Goal: Task Accomplishment & Management: Manage account settings

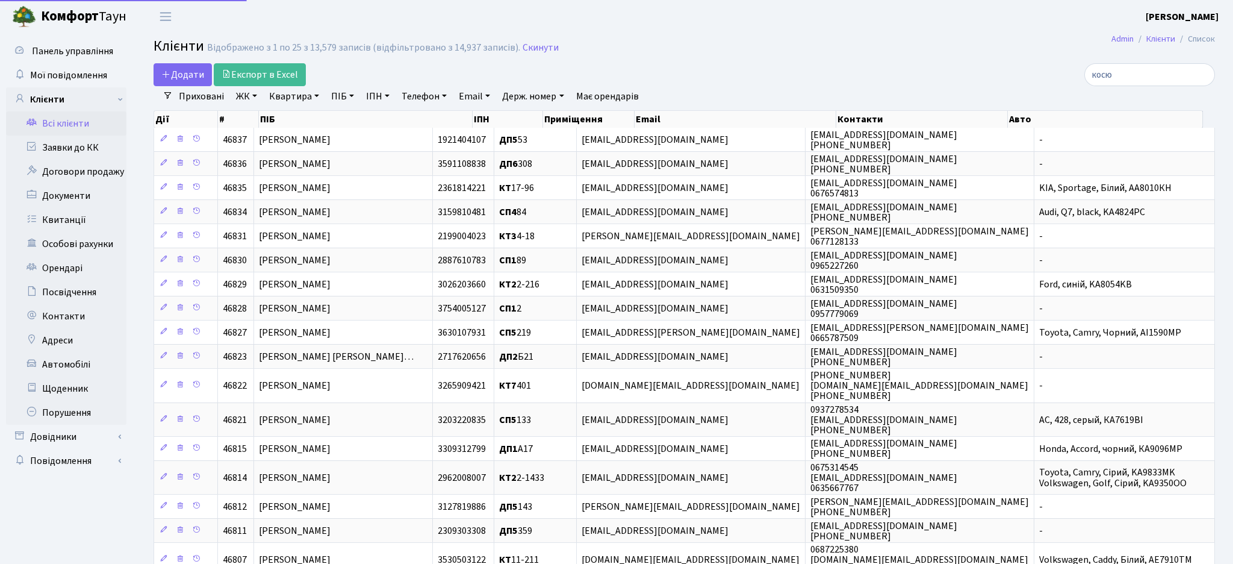
select select "25"
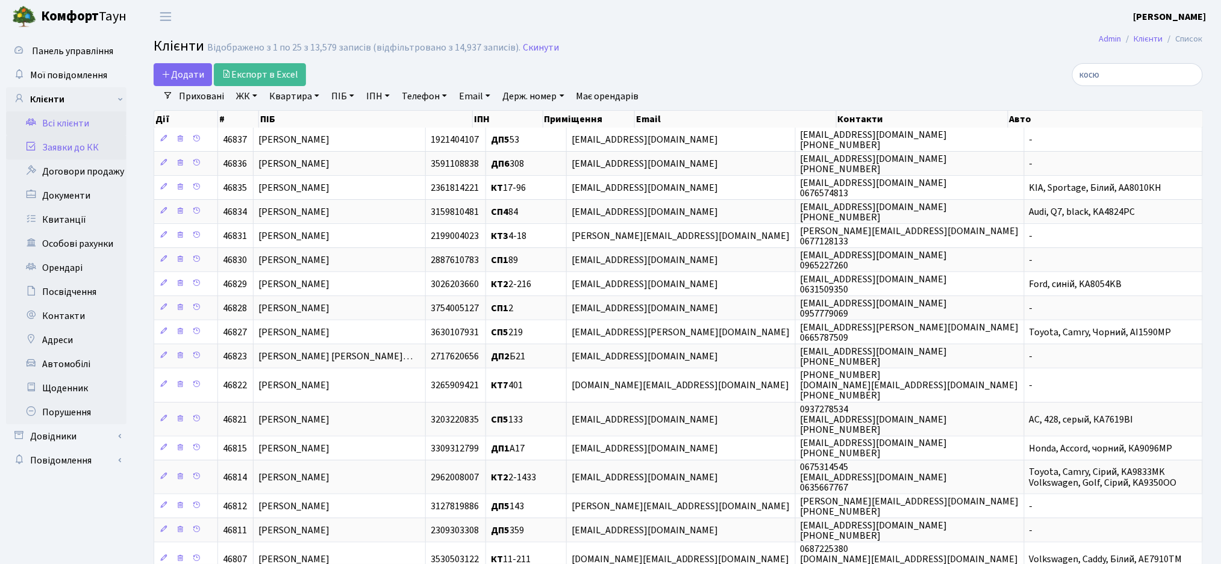
click at [74, 153] on link "Заявки до КК" at bounding box center [66, 148] width 120 height 24
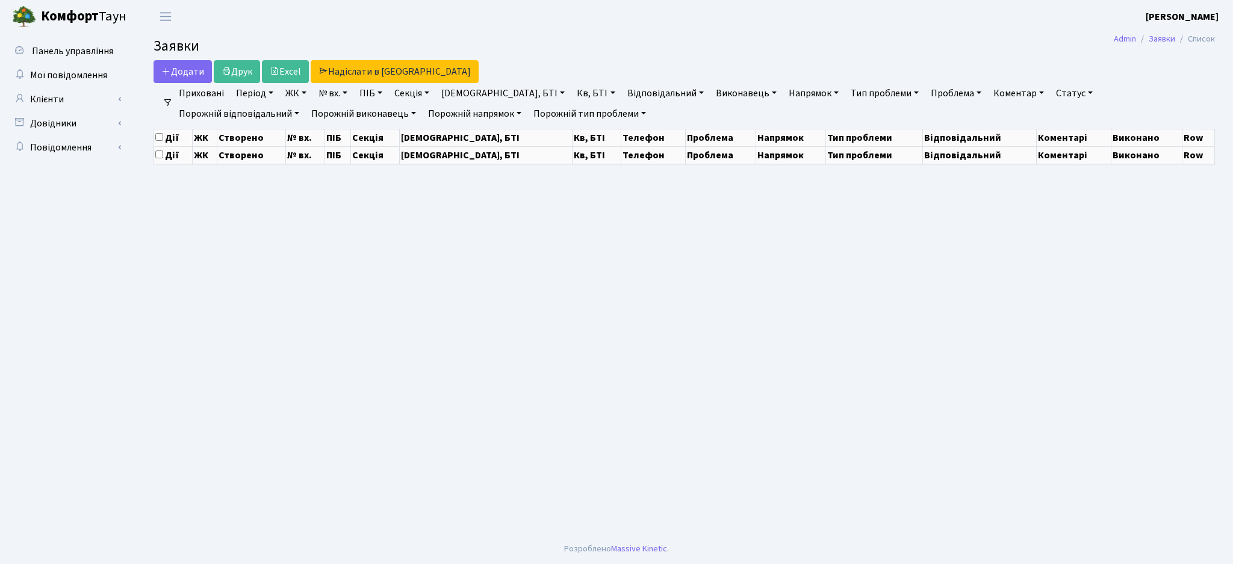
select select "25"
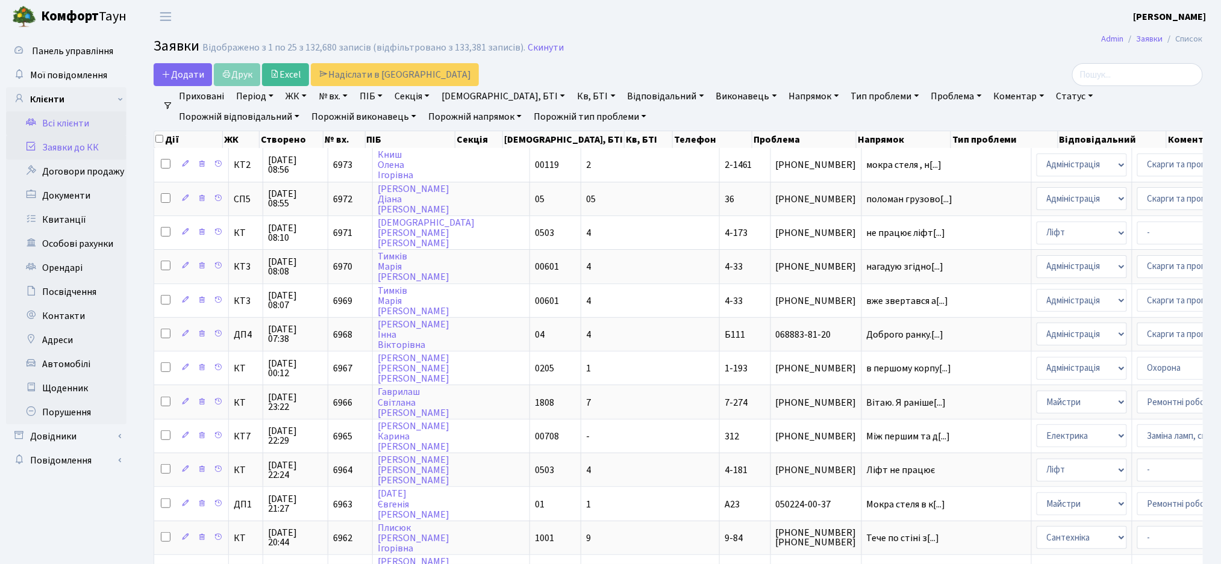
click at [87, 132] on link "Всі клієнти" at bounding box center [66, 123] width 120 height 24
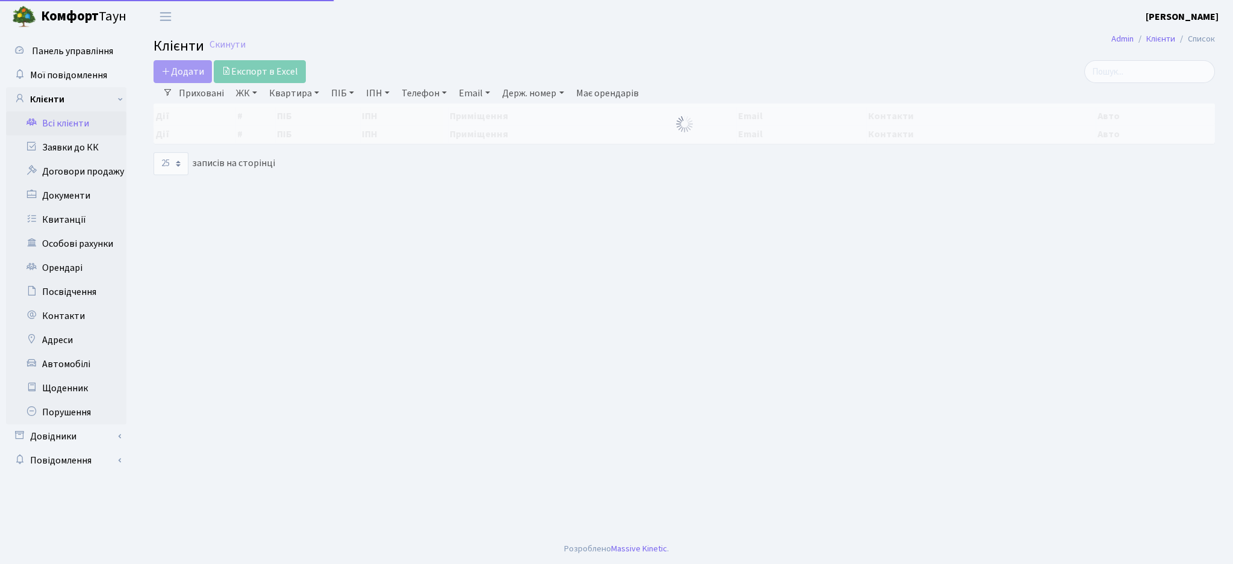
select select "25"
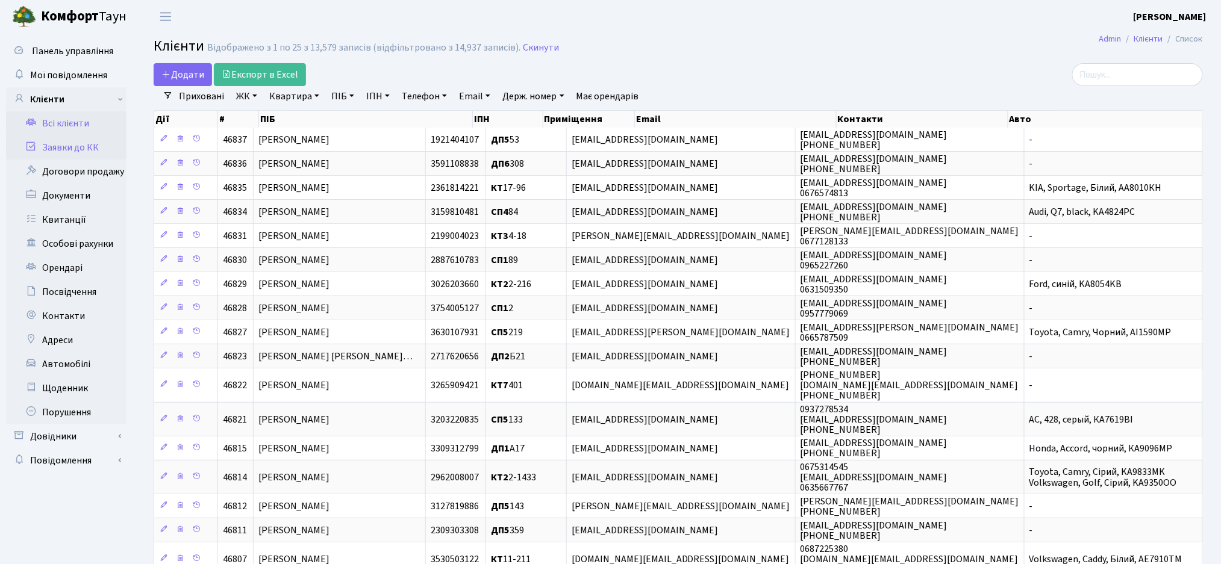
click at [84, 155] on link "Заявки до КК" at bounding box center [66, 148] width 120 height 24
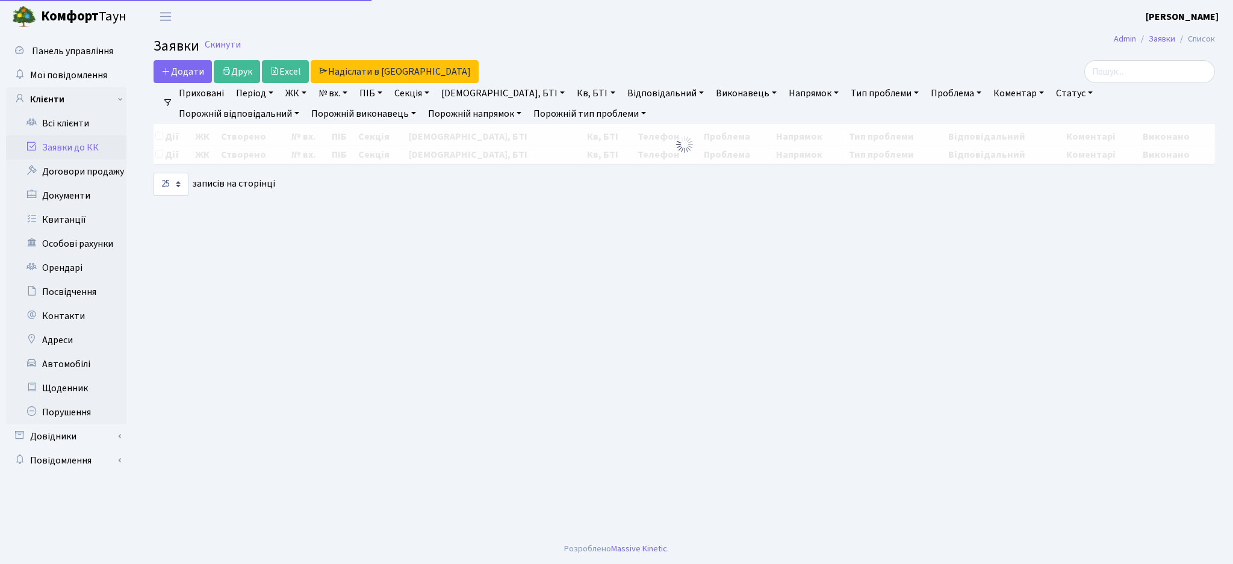
select select "25"
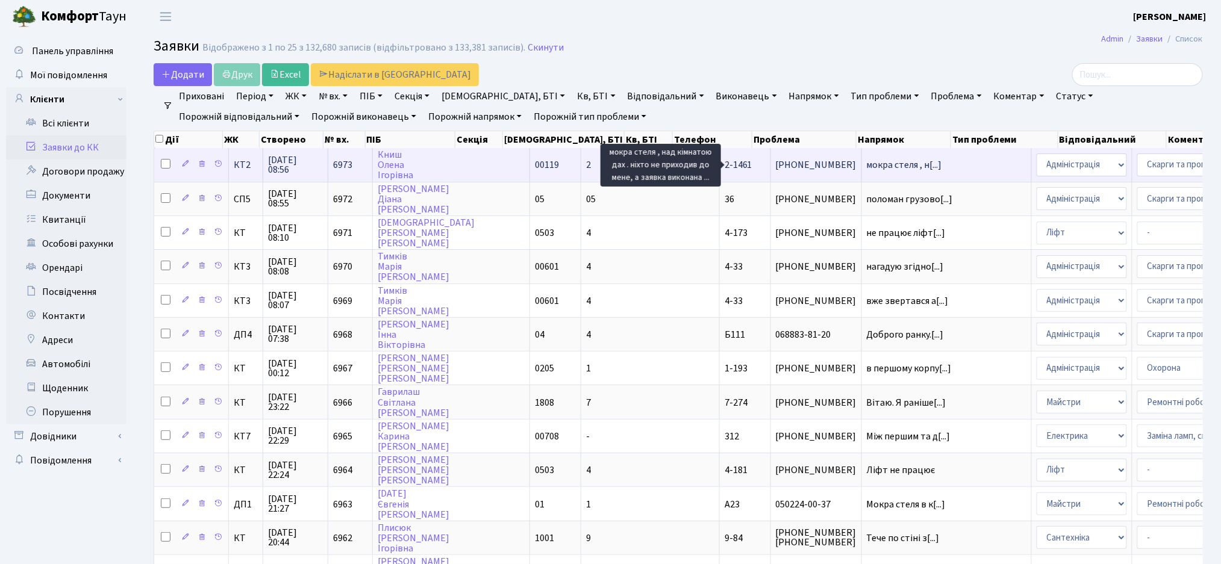
click at [867, 170] on span "мокра стеля , н[...]" at bounding box center [904, 164] width 75 height 13
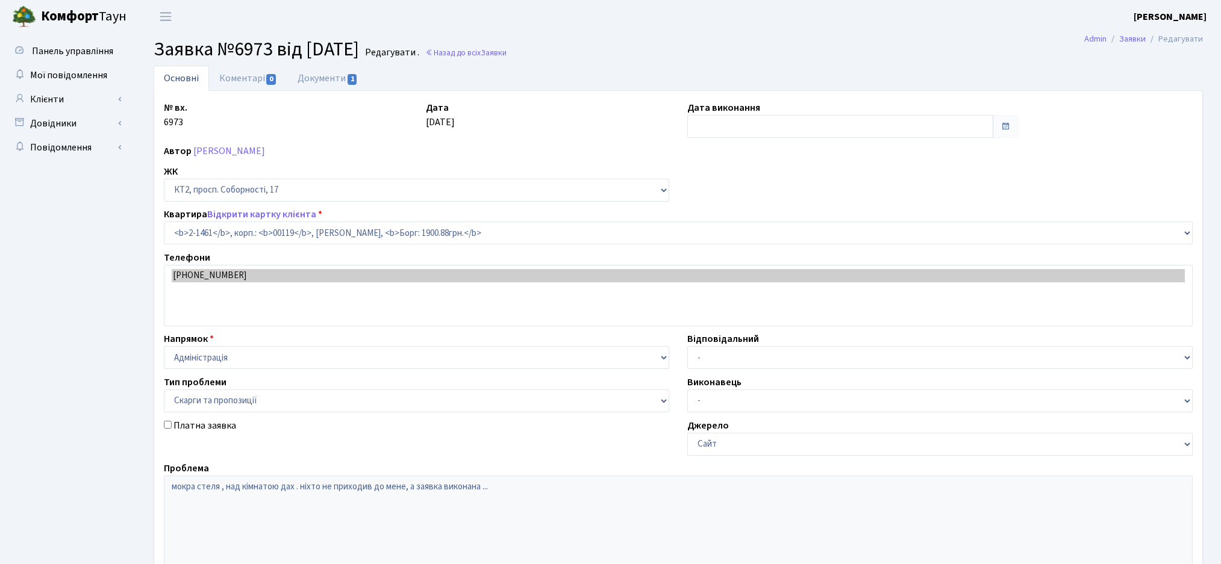
select select "13076"
select select "55"
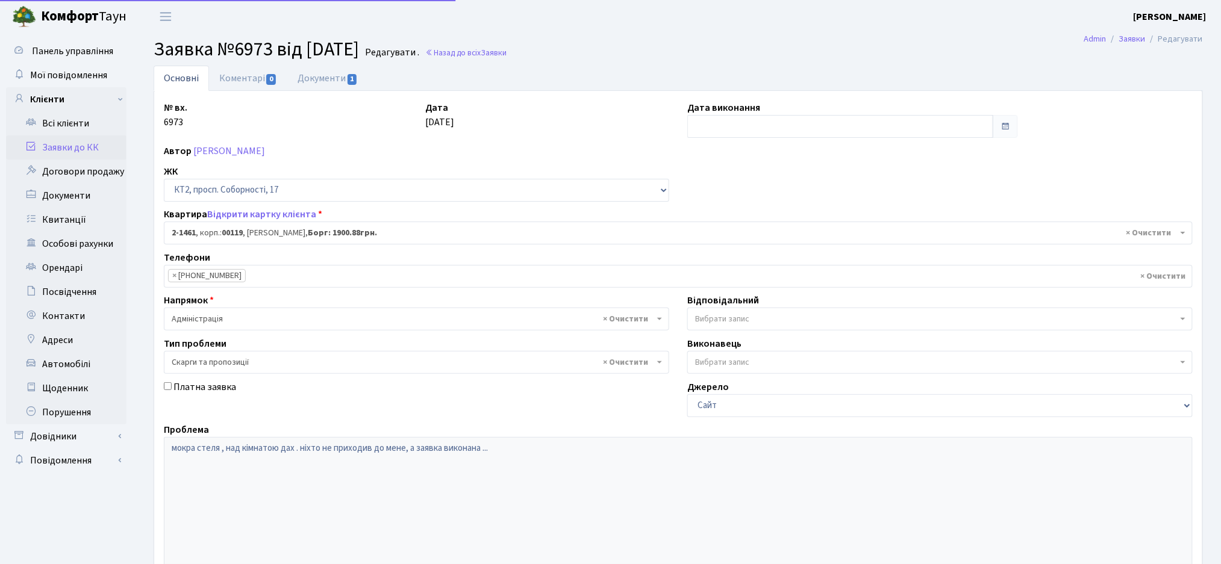
click at [78, 151] on link "Заявки до КК" at bounding box center [66, 148] width 120 height 24
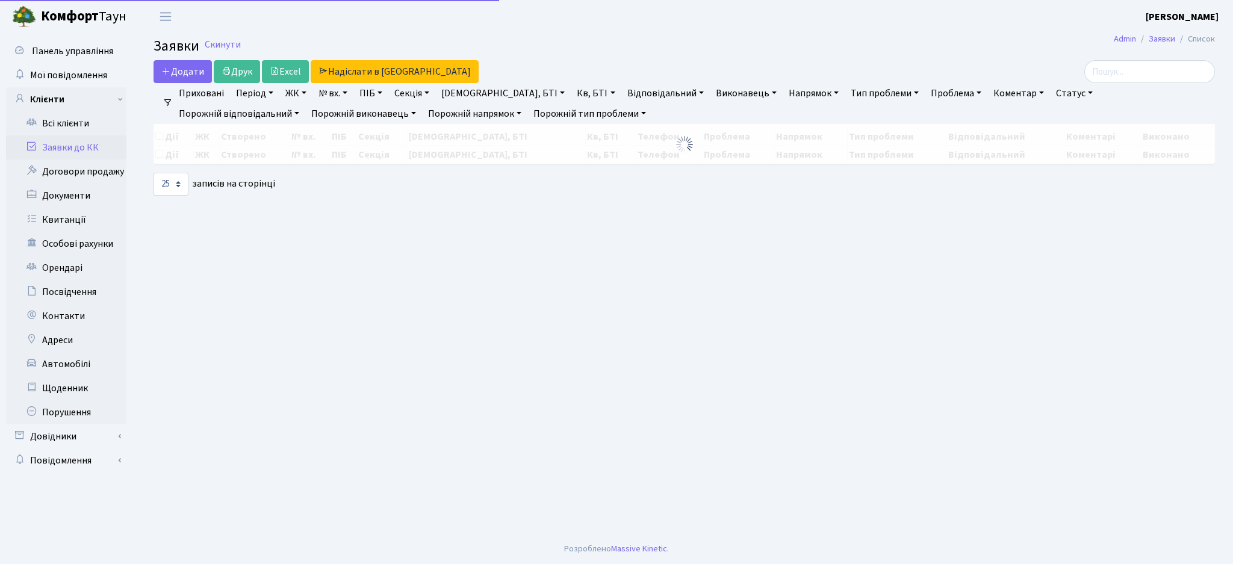
select select "25"
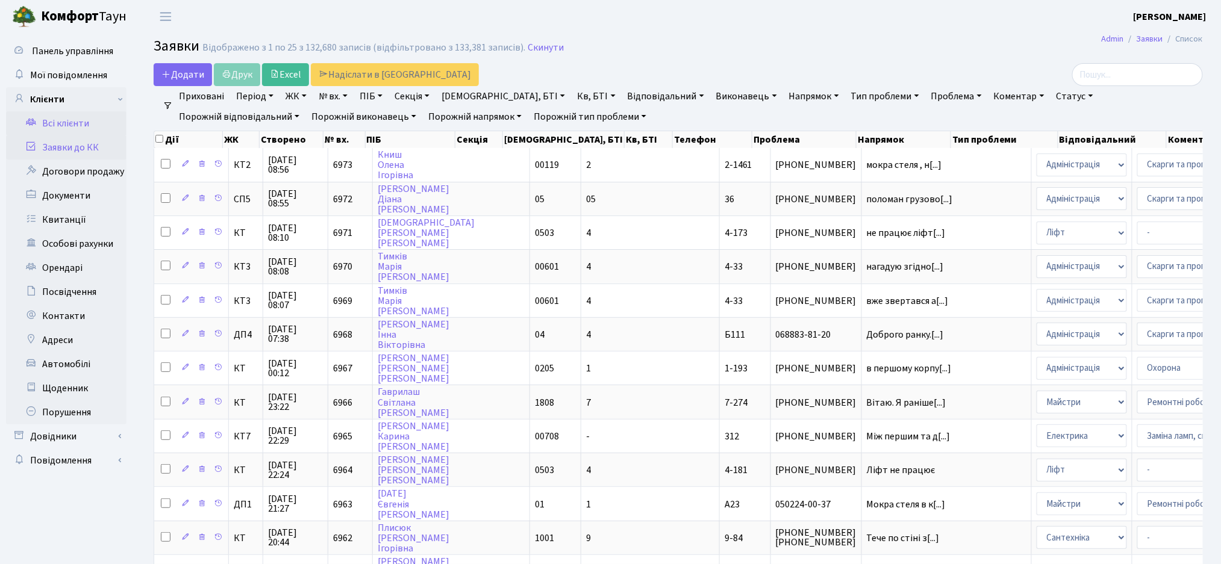
click at [37, 125] on link "Всі клієнти" at bounding box center [66, 123] width 120 height 24
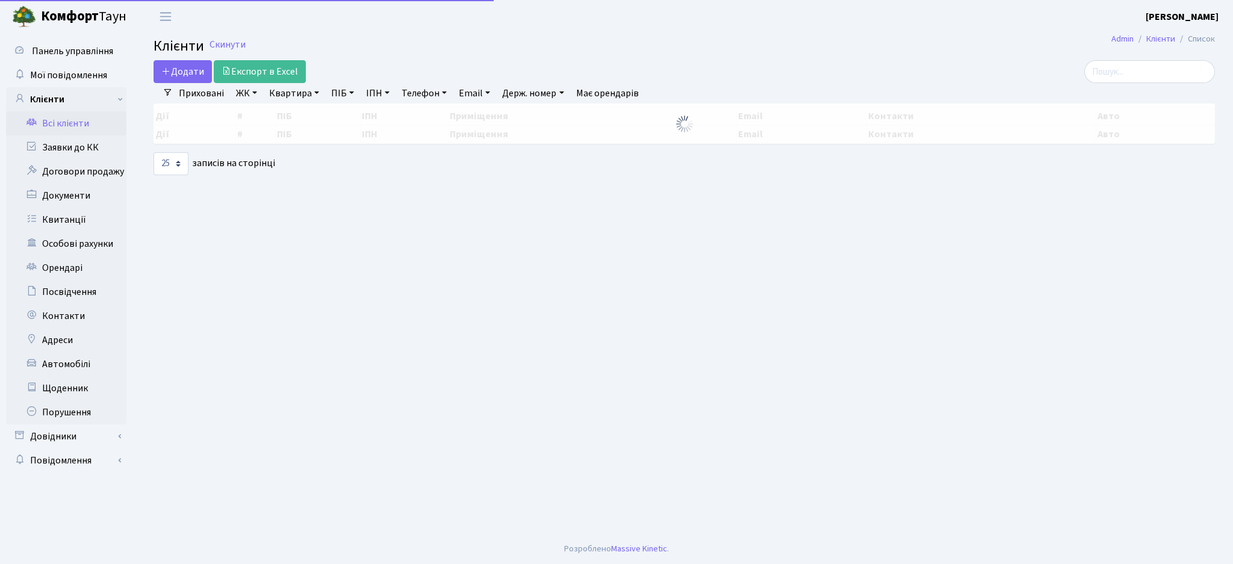
select select "25"
click at [60, 150] on link "Заявки до КК" at bounding box center [66, 148] width 120 height 24
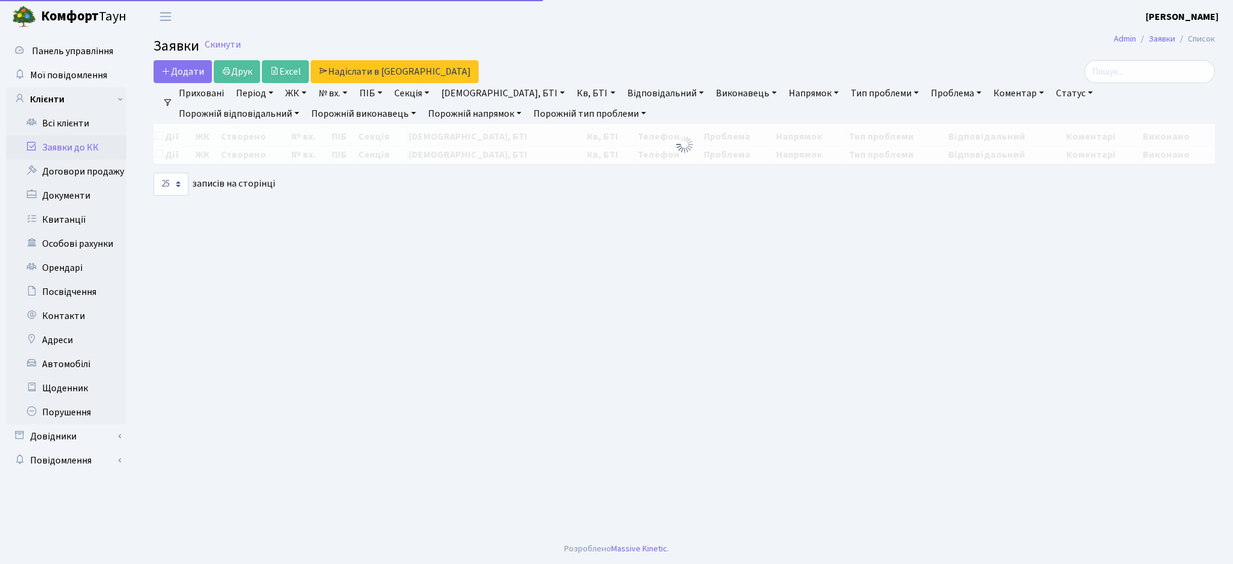
select select "25"
